Goal: Task Accomplishment & Management: Use online tool/utility

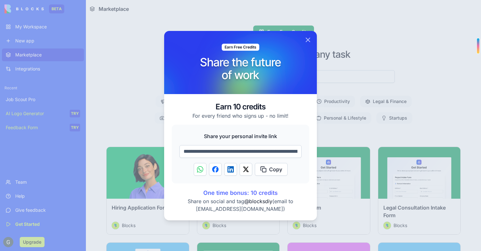
scroll to position [4, 0]
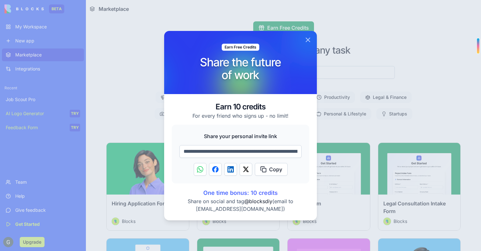
click at [307, 38] on button "Close" at bounding box center [308, 40] width 8 height 8
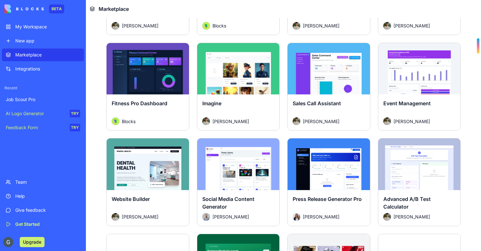
scroll to position [1249, 0]
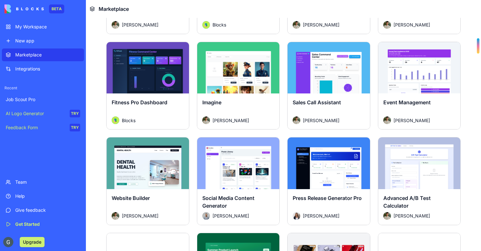
click at [135, 82] on div "Explore" at bounding box center [148, 68] width 82 height 52
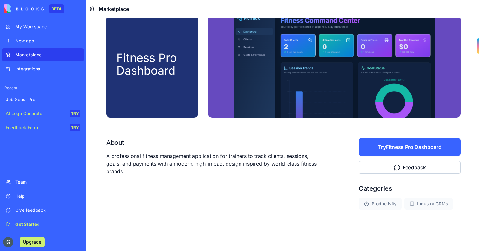
scroll to position [10, 0]
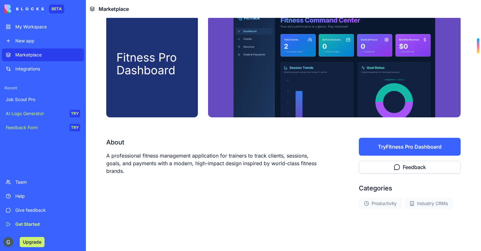
click at [372, 148] on button "Try Fitness Pro Dashboard" at bounding box center [410, 147] width 102 height 18
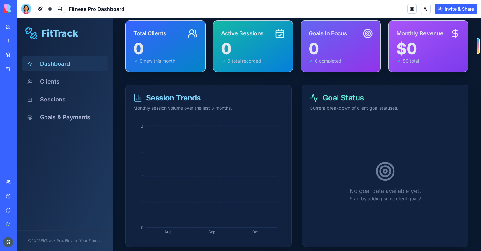
scroll to position [58, 0]
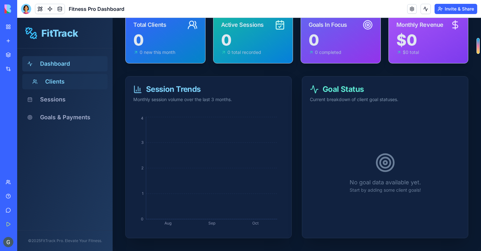
click at [58, 86] on button "Clients" at bounding box center [64, 81] width 85 height 15
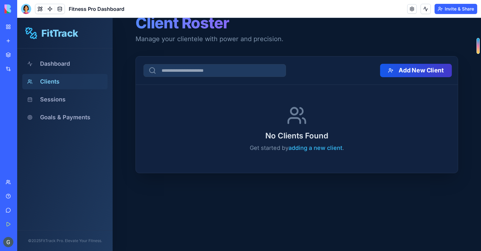
click at [402, 71] on button "Add New Client" at bounding box center [416, 70] width 72 height 13
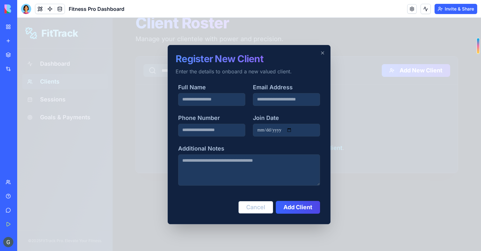
type input "*"
type input "*****"
type input "**********"
click at [310, 204] on button "Add Client" at bounding box center [298, 206] width 46 height 13
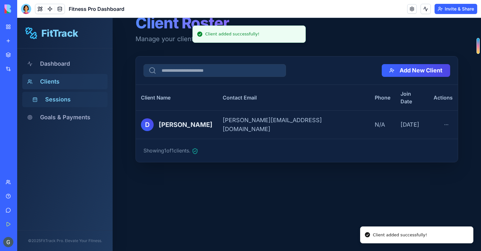
click at [61, 102] on button "Sessions" at bounding box center [64, 99] width 85 height 15
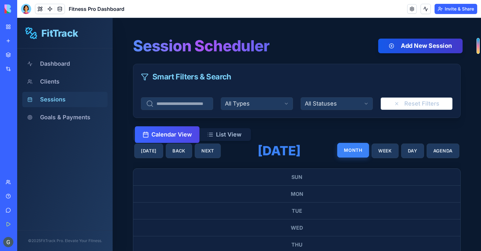
click at [414, 47] on button "Add New Session" at bounding box center [420, 46] width 85 height 15
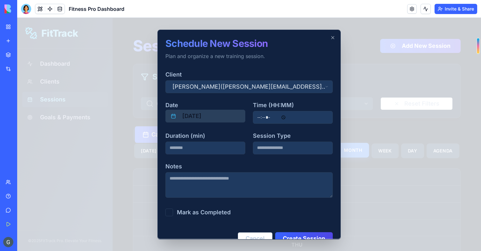
click at [199, 118] on button "[DATE]" at bounding box center [206, 116] width 80 height 13
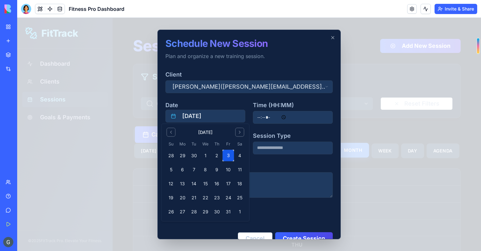
click at [225, 154] on button "3" at bounding box center [228, 155] width 11 height 11
click at [216, 157] on button "2" at bounding box center [216, 155] width 11 height 11
click at [268, 162] on div "Notes" at bounding box center [249, 180] width 167 height 36
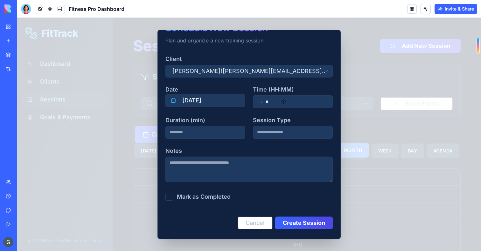
scroll to position [18, 0]
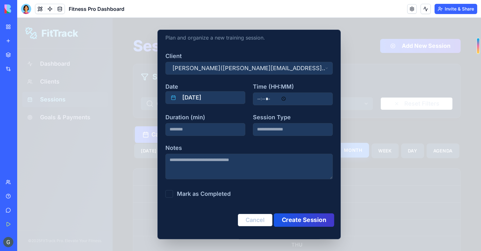
click at [306, 219] on button "Create Session" at bounding box center [304, 219] width 60 height 13
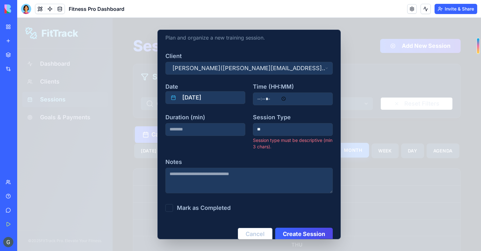
type input "*"
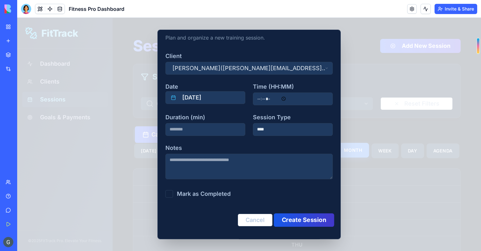
type input "****"
click at [306, 220] on button "Create Session" at bounding box center [304, 219] width 60 height 13
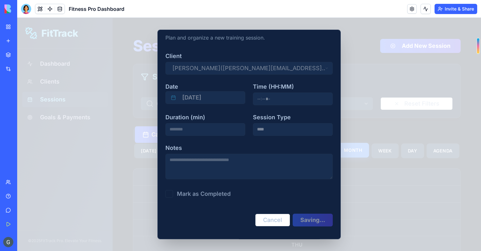
type input "*****"
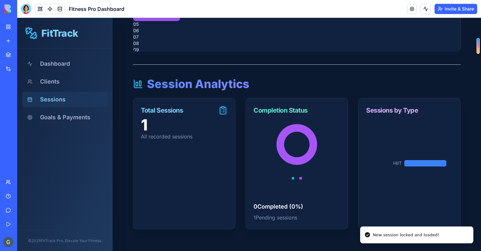
scroll to position [334, 0]
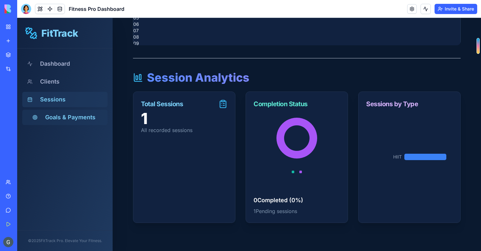
click at [74, 119] on button "Goals & Payments" at bounding box center [64, 117] width 85 height 15
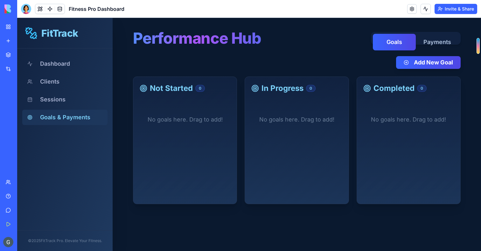
scroll to position [6, 0]
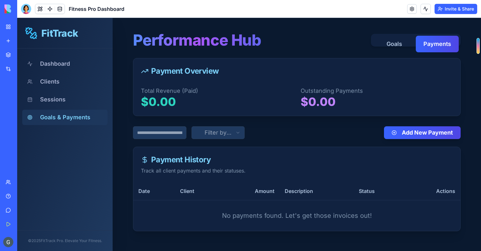
click at [437, 44] on button "Payments" at bounding box center [437, 44] width 43 height 17
click at [395, 132] on button "Add New Payment" at bounding box center [422, 132] width 81 height 13
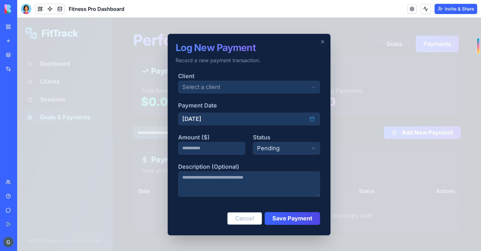
click at [220, 89] on body "FitTrack Dashboard Clients Sessions Goals & Payments © 2025 FitTrack Pro. Eleva…" at bounding box center [249, 141] width 464 height 258
click at [212, 110] on div "[PERSON_NAME]" at bounding box center [250, 103] width 142 height 17
click at [214, 119] on button "[DATE]" at bounding box center [249, 118] width 142 height 13
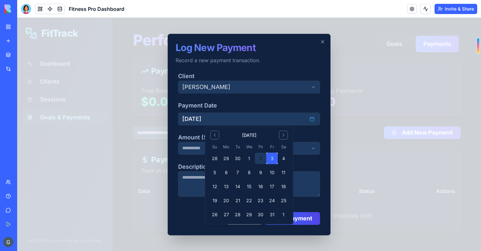
click at [266, 158] on button "2" at bounding box center [260, 157] width 11 height 11
click at [259, 104] on label "Payment Date" at bounding box center [249, 105] width 142 height 9
click at [259, 112] on button "[DATE]" at bounding box center [249, 118] width 142 height 13
click at [274, 158] on button "3" at bounding box center [271, 157] width 11 height 11
click at [194, 140] on label "Amount ($)" at bounding box center [194, 137] width 32 height 7
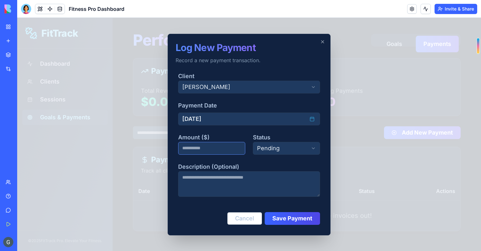
click at [186, 149] on input "*" at bounding box center [211, 148] width 67 height 13
click at [282, 140] on div "Status Pending ******* **** ******* *********" at bounding box center [286, 144] width 67 height 22
click at [279, 145] on body "FitTrack Dashboard Clients Sessions Goals & Payments © 2025 FitTrack Pro. Eleva…" at bounding box center [249, 141] width 464 height 258
click at [295, 216] on button "Save Payment" at bounding box center [293, 217] width 58 height 13
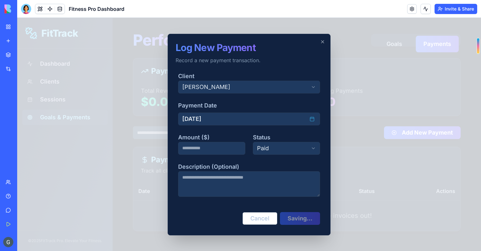
type input "*"
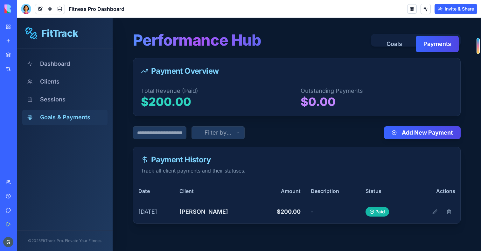
click at [24, 24] on div "My Workspace" at bounding box center [19, 27] width 8 height 6
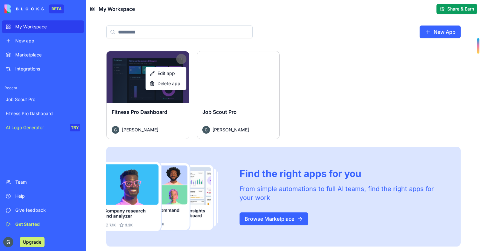
click at [182, 60] on html "BETA My Workspace New app Marketplace Integrations Recent Job Scout Pro Fitness…" at bounding box center [240, 125] width 481 height 251
click at [176, 81] on span "Delete app" at bounding box center [169, 83] width 23 height 6
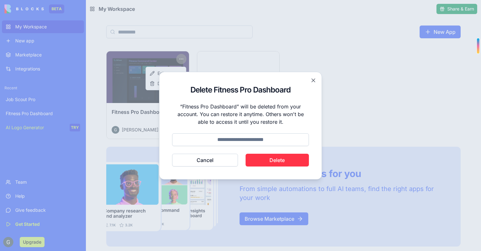
click at [275, 162] on button "Delete" at bounding box center [278, 159] width 64 height 13
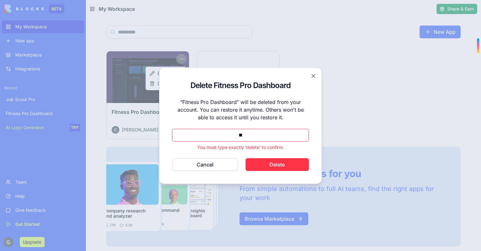
type input "*"
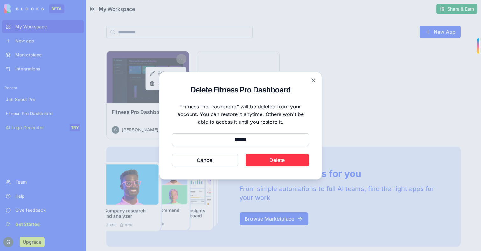
type input "******"
click at [290, 158] on button "Delete" at bounding box center [278, 159] width 64 height 13
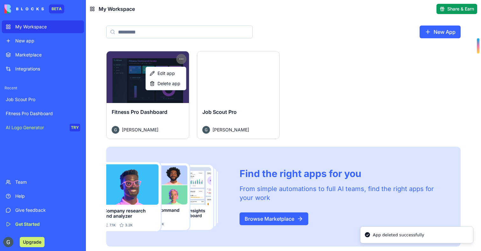
click at [36, 55] on html "BETA My Workspace New app Marketplace Integrations Recent Job Scout Pro Fitness…" at bounding box center [240, 125] width 481 height 251
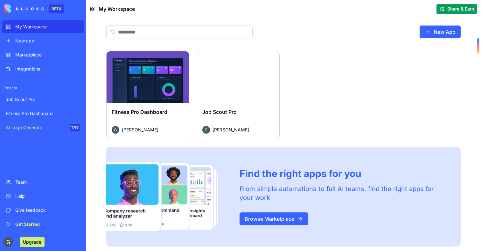
click at [36, 55] on div "Marketplace" at bounding box center [47, 55] width 65 height 6
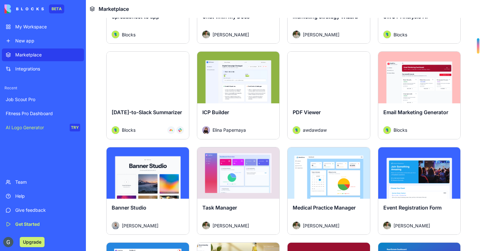
scroll to position [1016, 0]
